Goal: Task Accomplishment & Management: Manage account settings

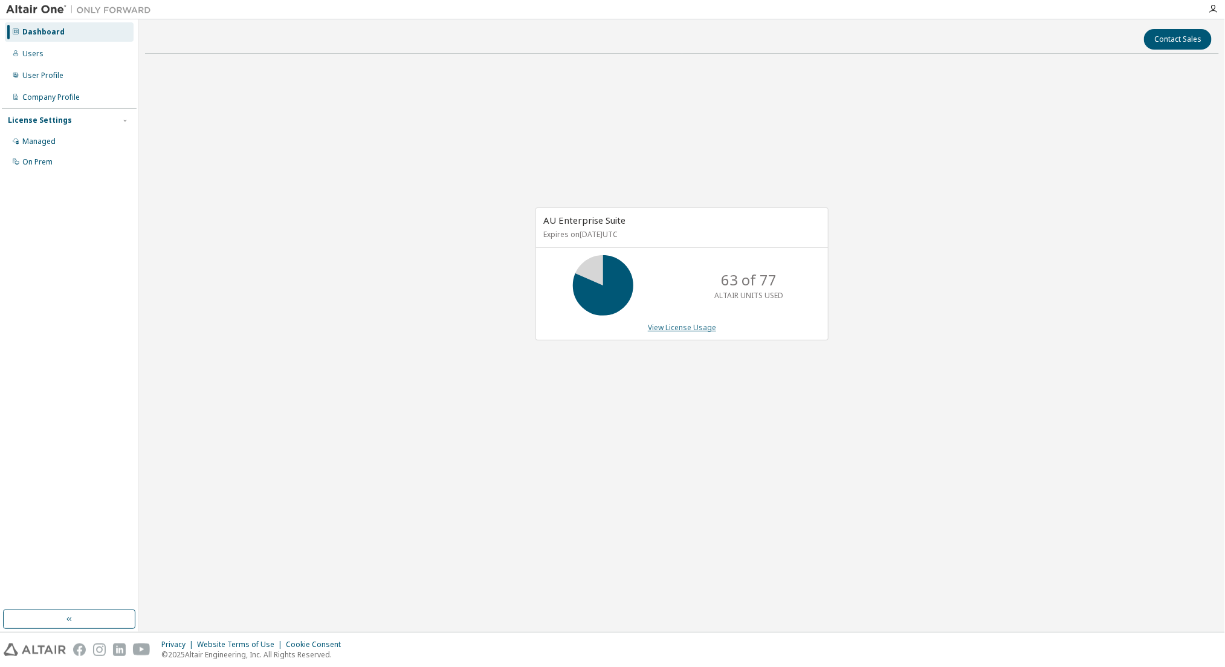
click at [659, 328] on link "View License Usage" at bounding box center [682, 327] width 68 height 10
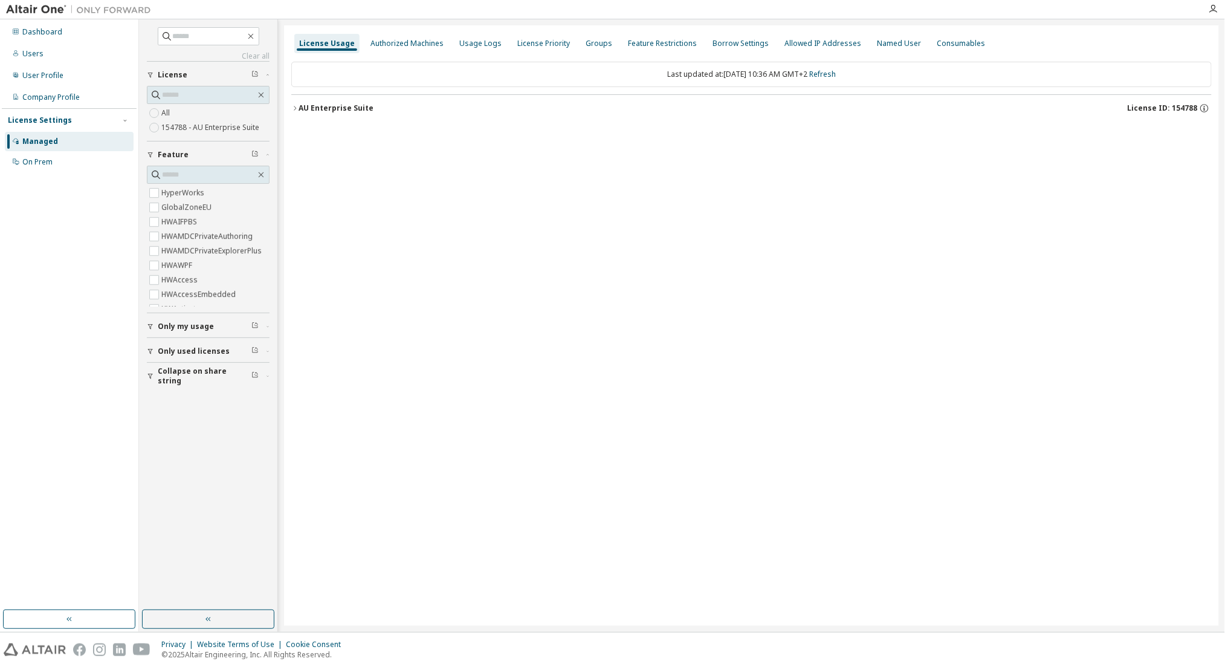
click at [350, 106] on div "AU Enterprise Suite" at bounding box center [336, 108] width 75 height 10
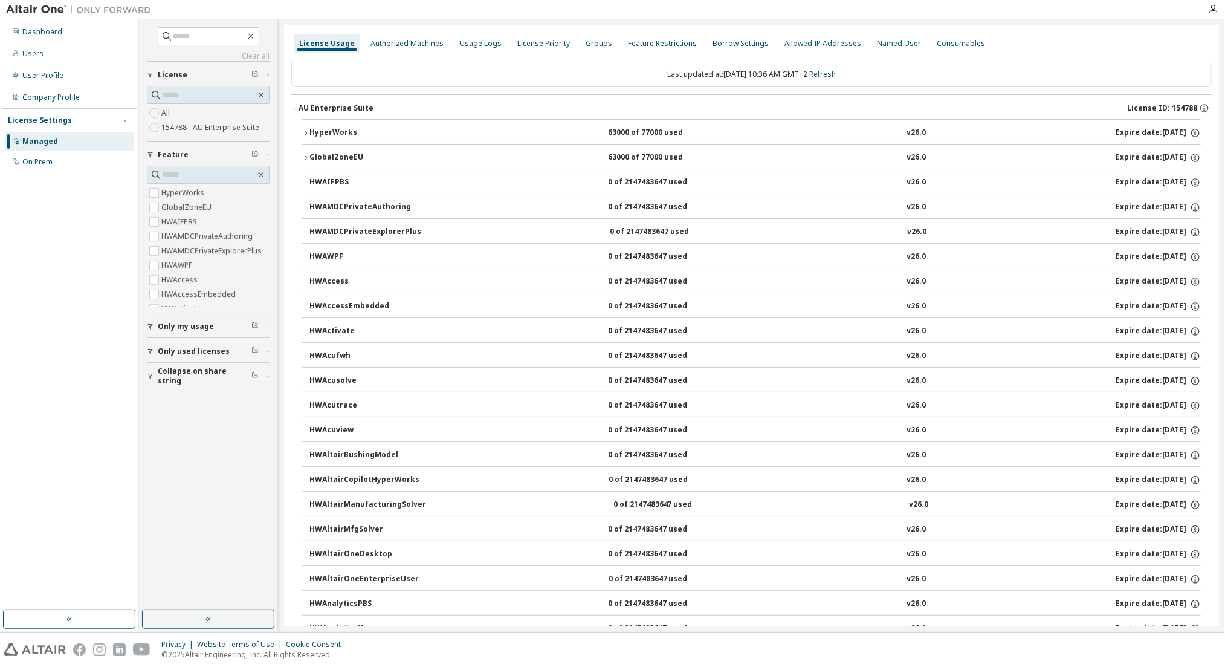
click at [343, 132] on div "HyperWorks" at bounding box center [363, 132] width 109 height 11
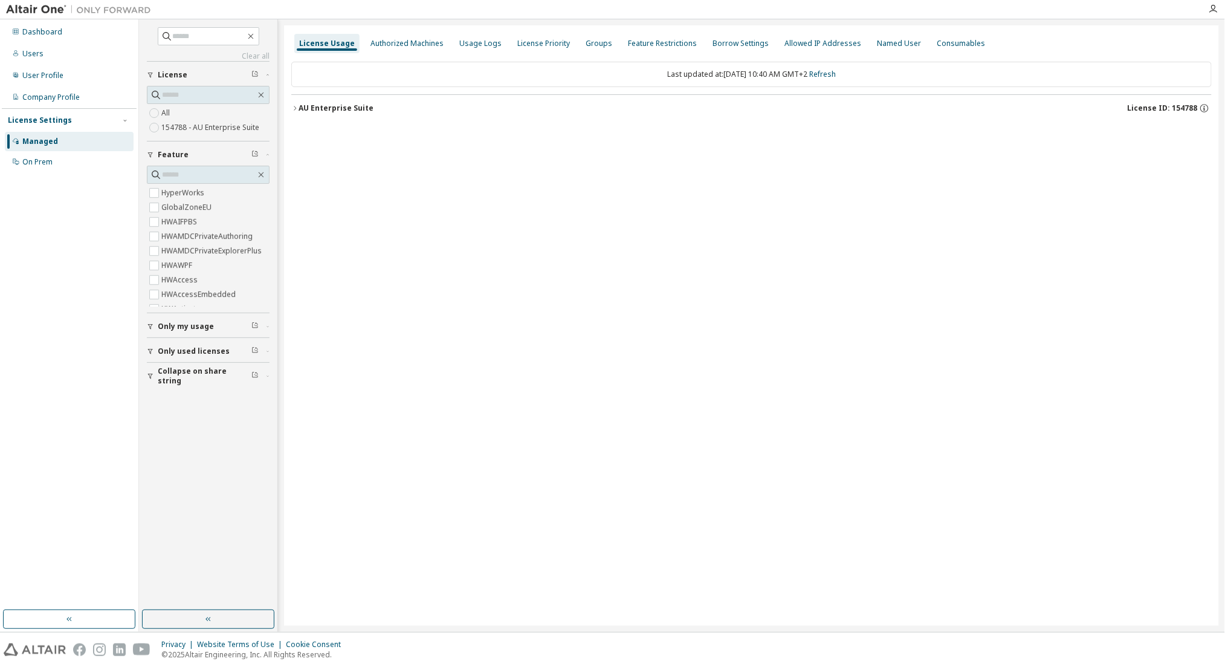
click at [341, 108] on div "AU Enterprise Suite" at bounding box center [336, 108] width 75 height 10
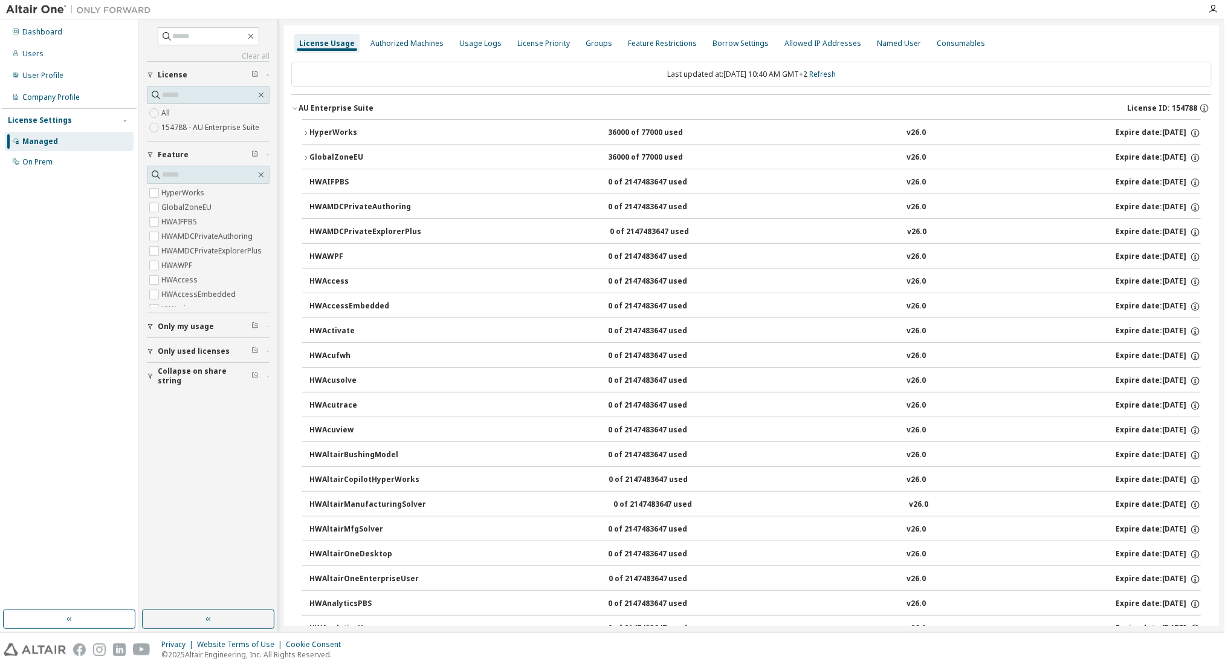
click at [337, 131] on div "HyperWorks" at bounding box center [363, 132] width 109 height 11
